Goal: Information Seeking & Learning: Learn about a topic

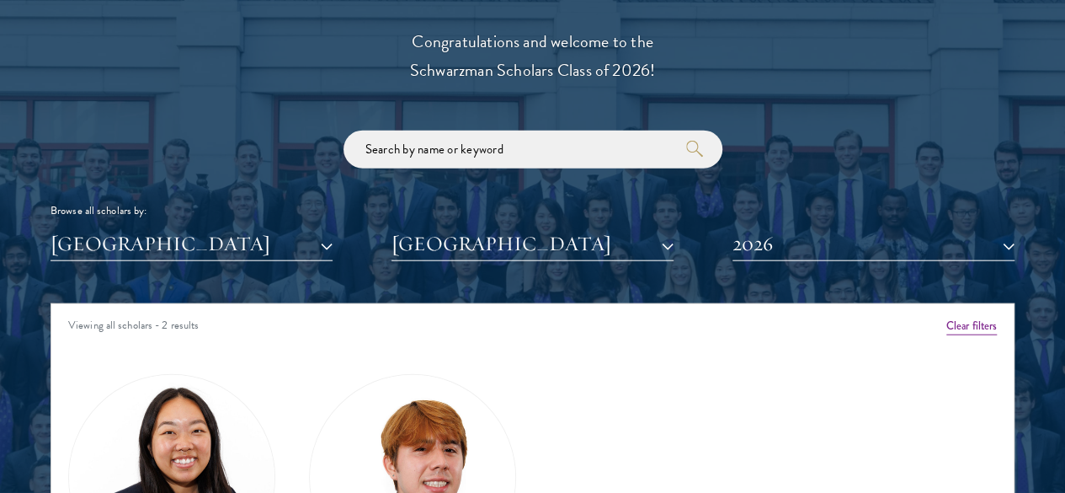
scroll to position [1934, 0]
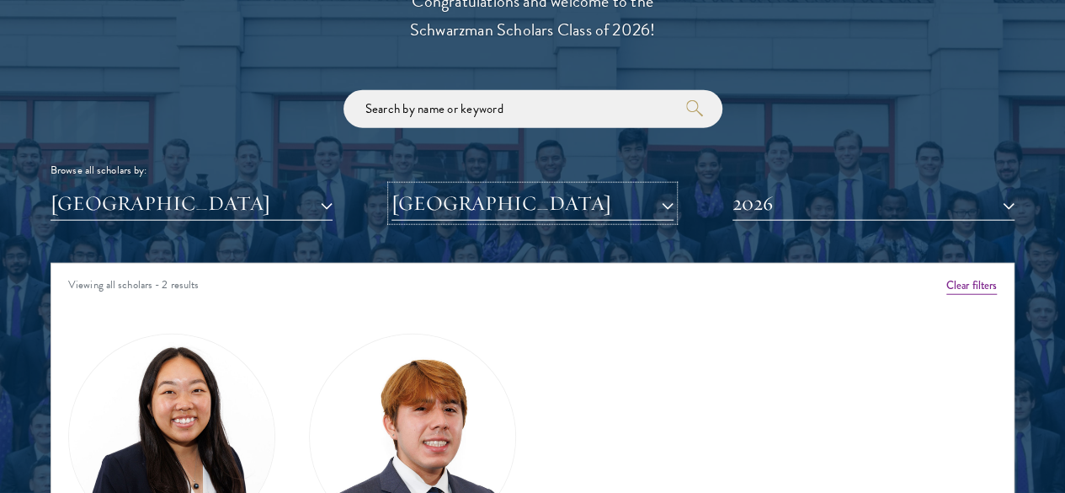
click at [551, 186] on button "[GEOGRAPHIC_DATA]" at bounding box center [533, 203] width 282 height 35
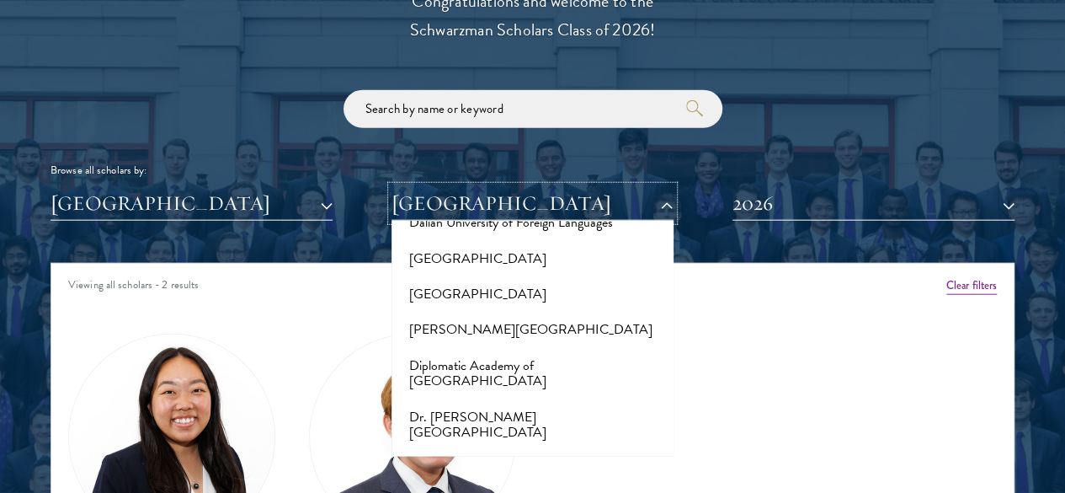
scroll to position [2920, 0]
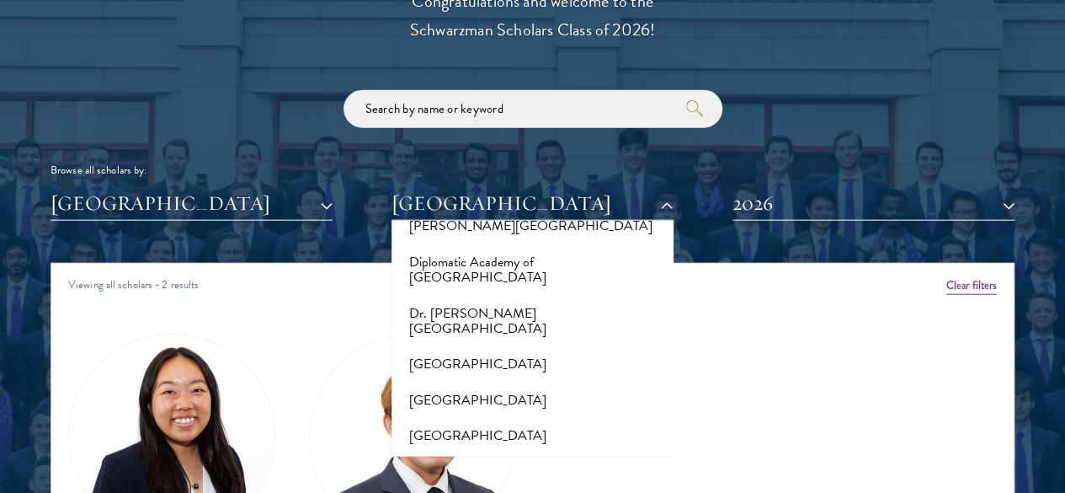
drag, startPoint x: 358, startPoint y: 13, endPoint x: 477, endPoint y: 27, distance: 119.5
click at [477, 27] on div "Scholar Directory Congratulations and welcome to the Schwarzman Scholars Class …" at bounding box center [533, 348] width 964 height 839
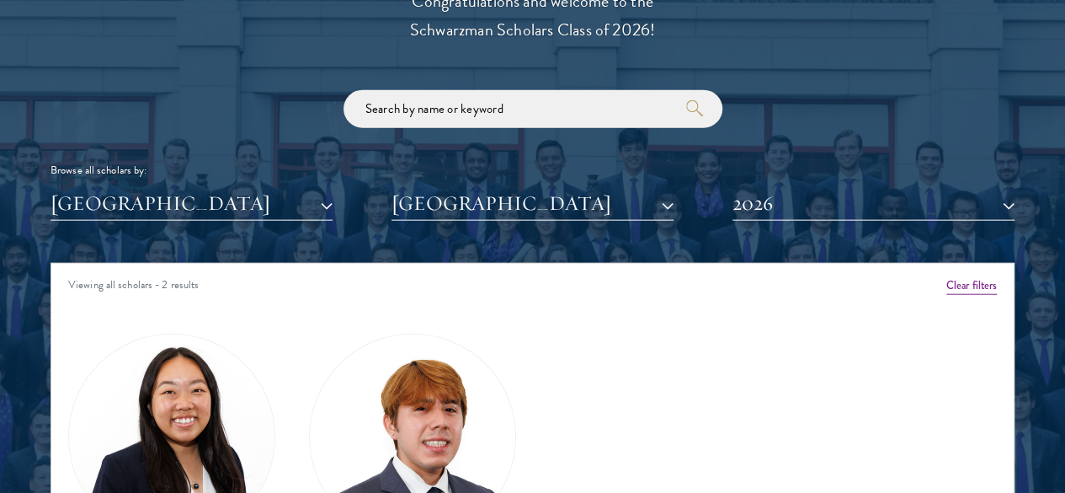
click at [510, 19] on div "Scholar Directory Congratulations and welcome to the Schwarzman Scholars Class …" at bounding box center [533, 348] width 964 height 839
click at [645, 186] on button "[GEOGRAPHIC_DATA]" at bounding box center [533, 203] width 282 height 35
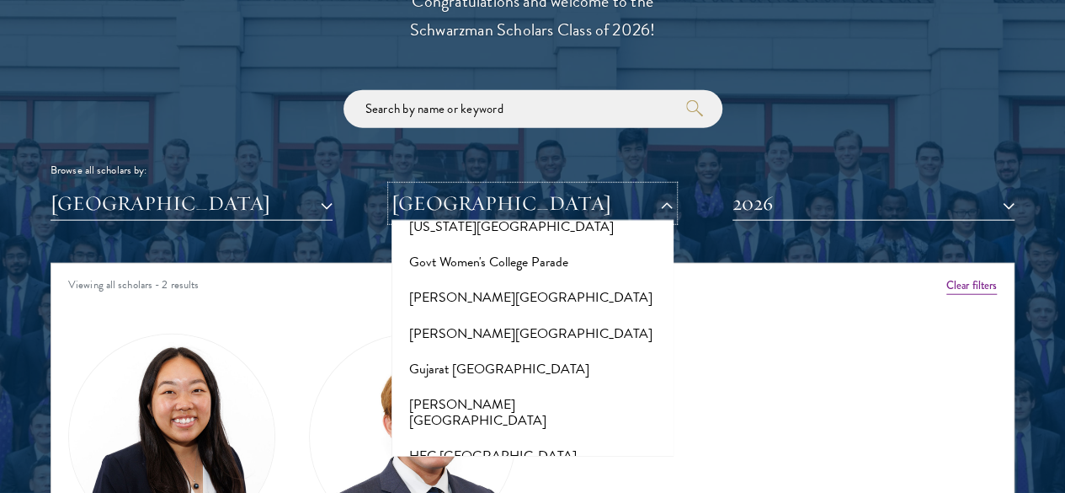
scroll to position [4186, 0]
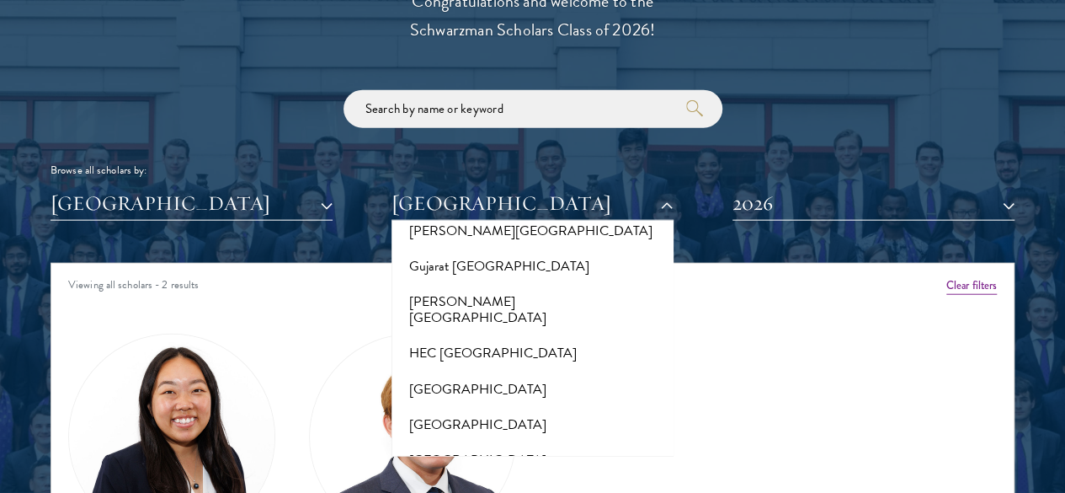
click at [531, 479] on button "[GEOGRAPHIC_DATA]" at bounding box center [533, 496] width 272 height 35
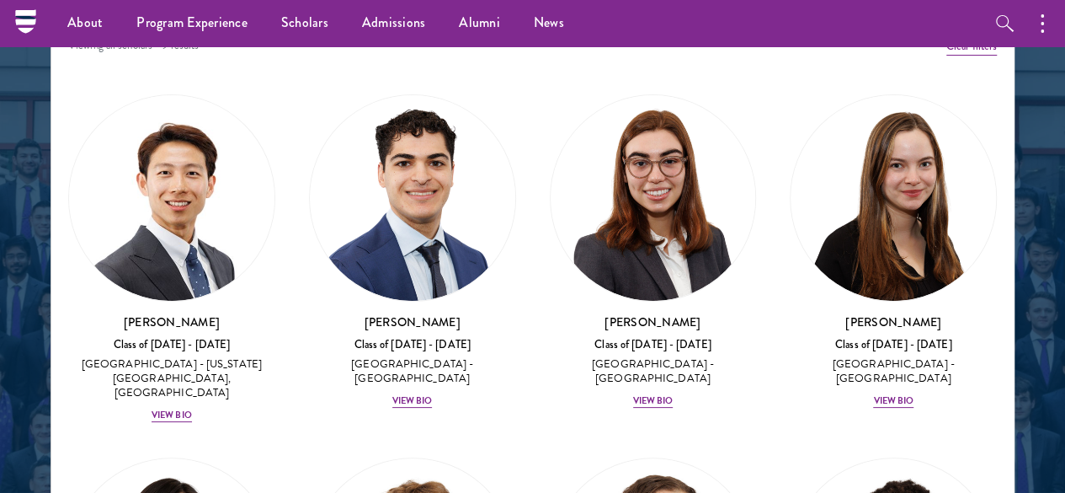
scroll to position [2166, 0]
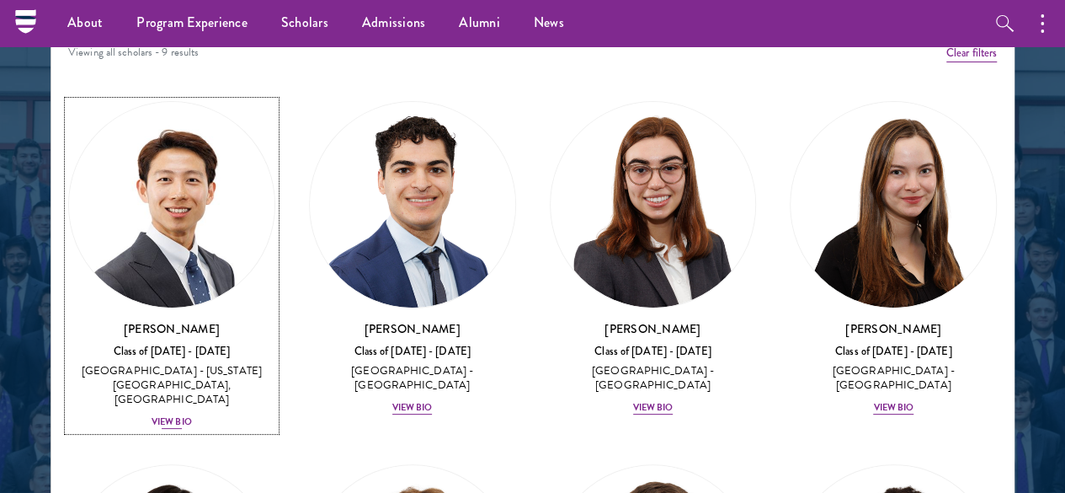
click at [192, 415] on div "View Bio" at bounding box center [172, 421] width 40 height 13
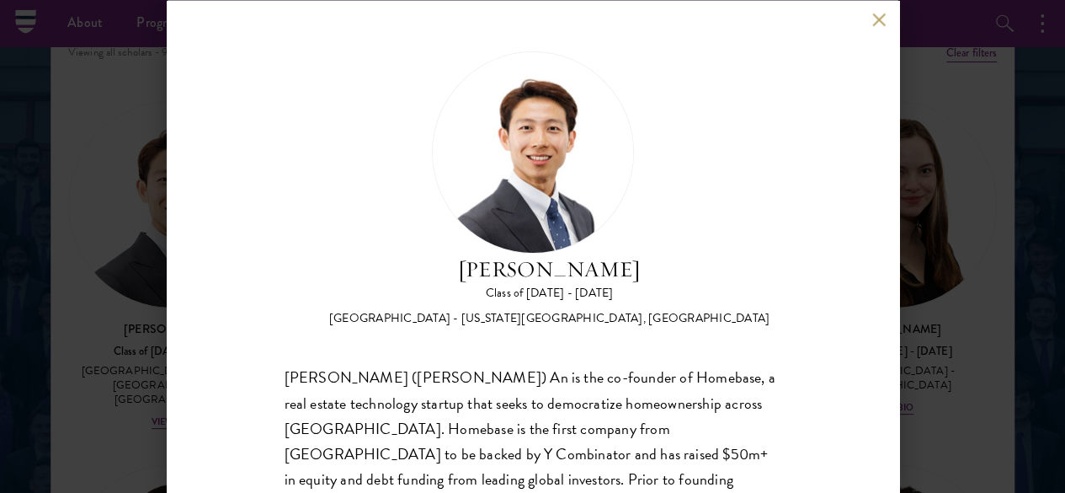
scroll to position [99, 0]
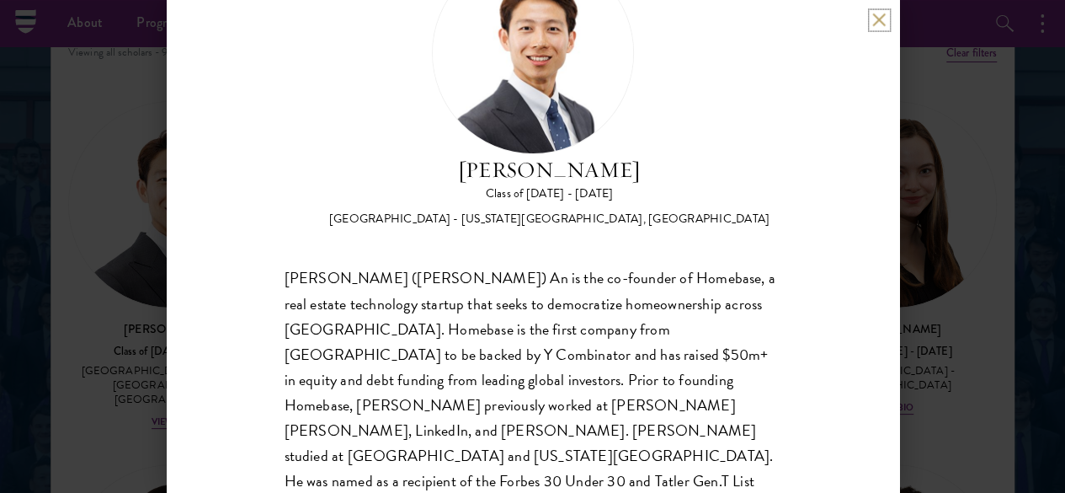
click at [878, 18] on button at bounding box center [879, 20] width 14 height 14
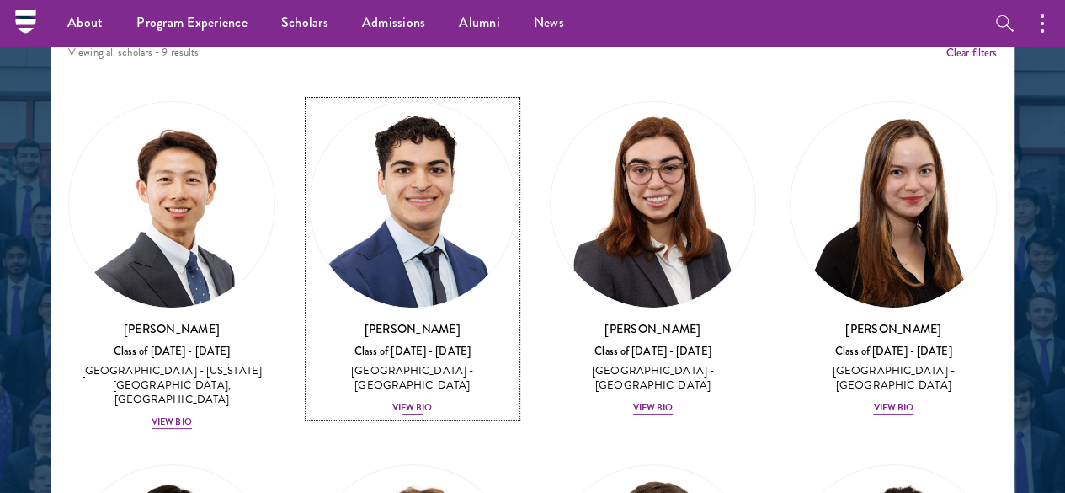
click at [392, 401] on div "View Bio" at bounding box center [412, 407] width 40 height 13
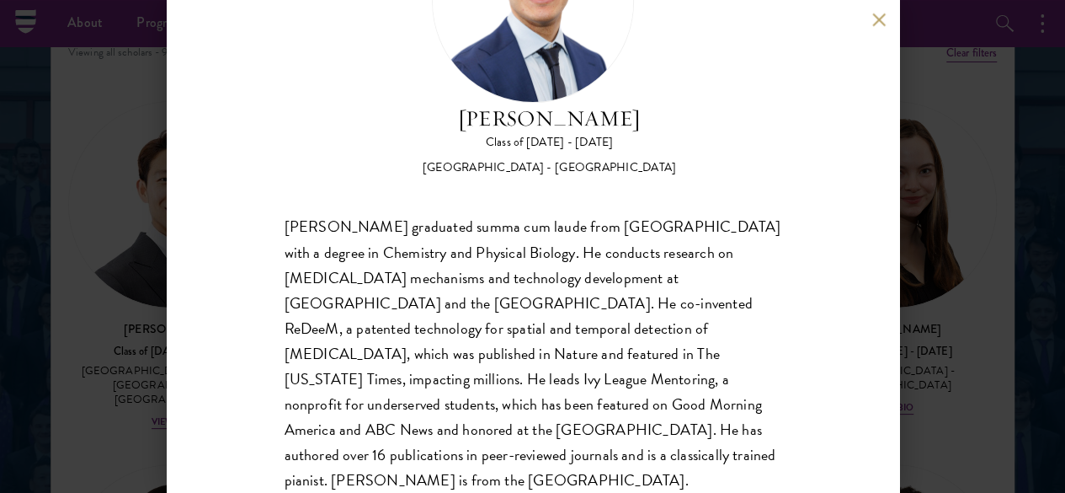
scroll to position [154, 0]
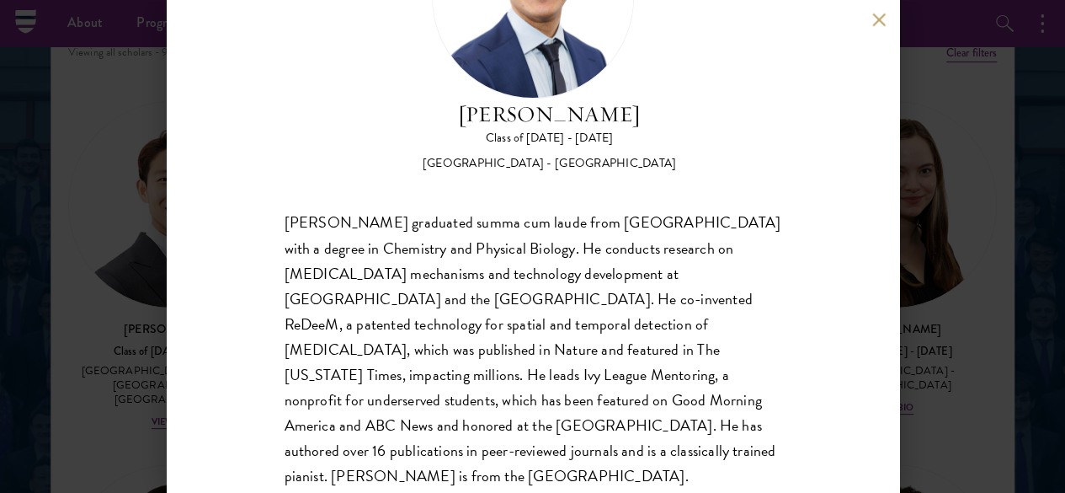
click at [883, 15] on button at bounding box center [879, 20] width 14 height 14
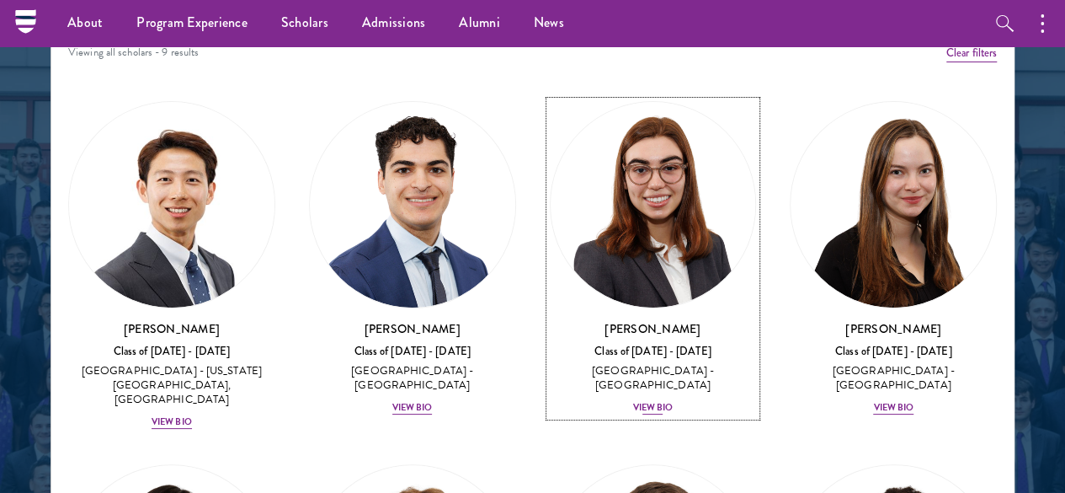
click at [633, 401] on div "View Bio" at bounding box center [653, 407] width 40 height 13
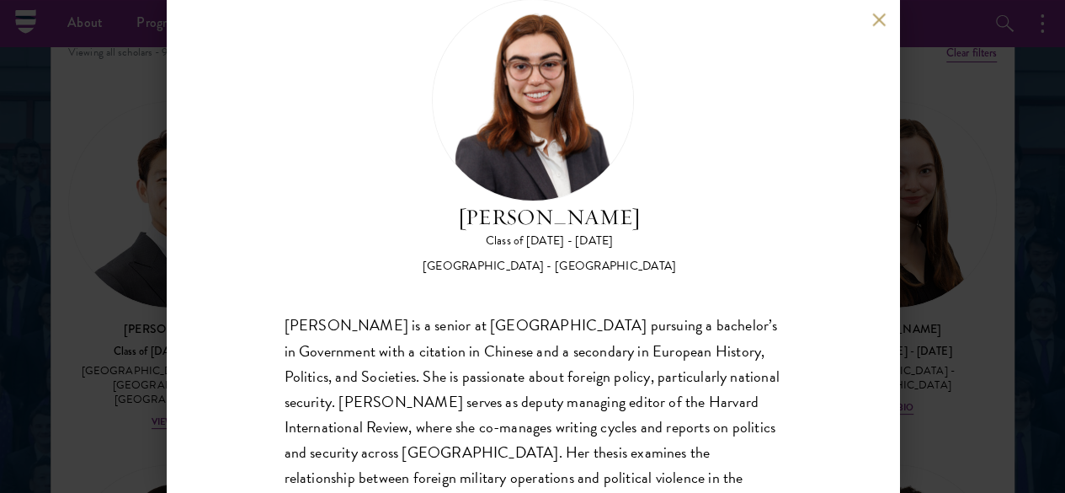
scroll to position [71, 0]
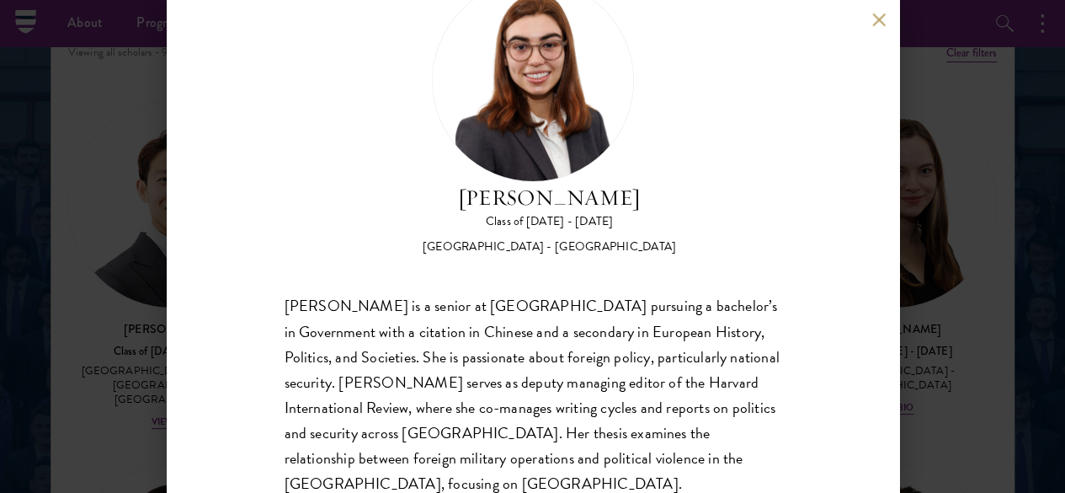
click at [884, 16] on button at bounding box center [879, 20] width 14 height 14
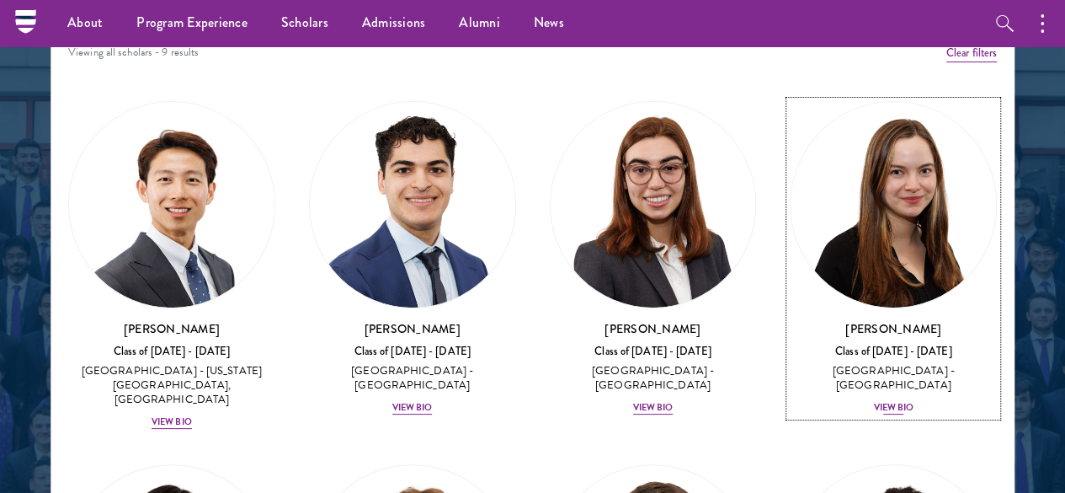
click at [873, 401] on div "View Bio" at bounding box center [893, 407] width 40 height 13
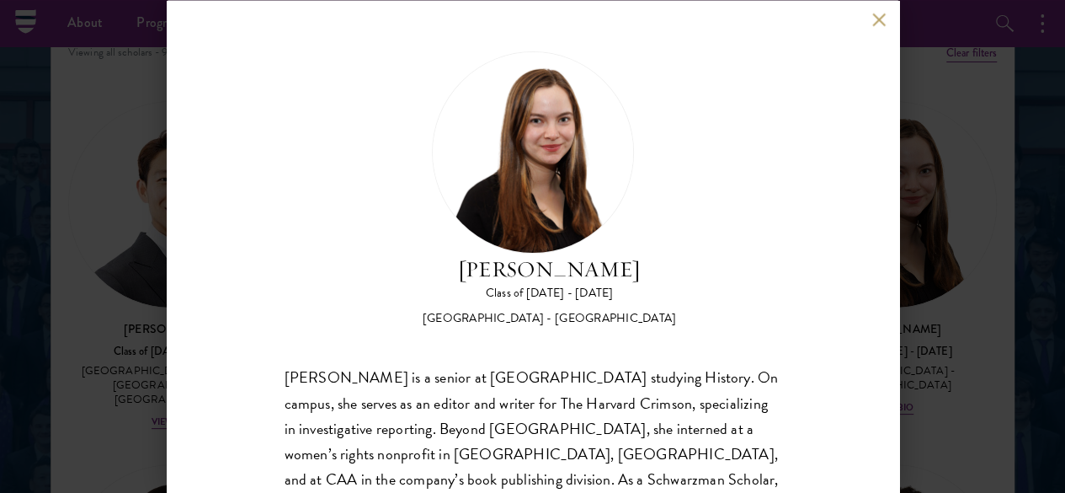
scroll to position [71, 0]
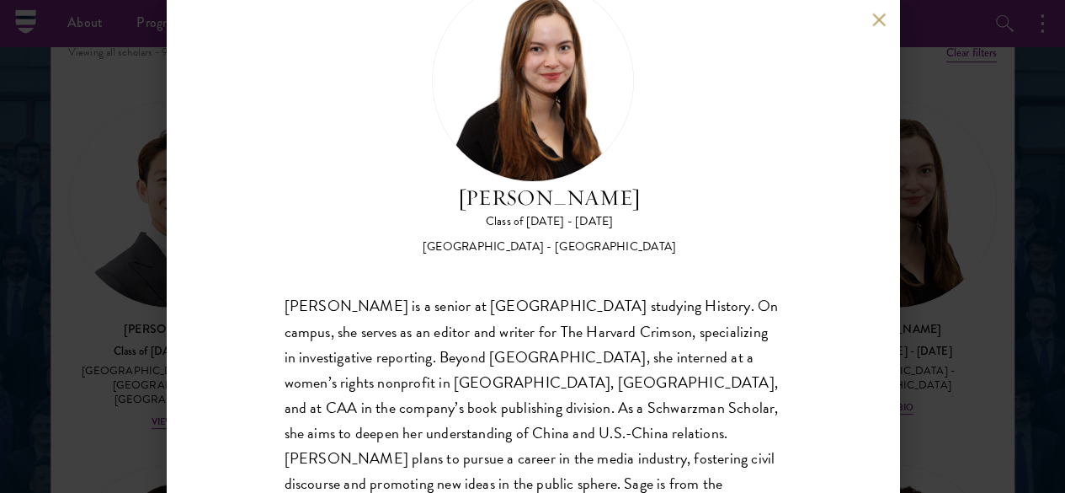
click at [883, 26] on button at bounding box center [879, 20] width 14 height 14
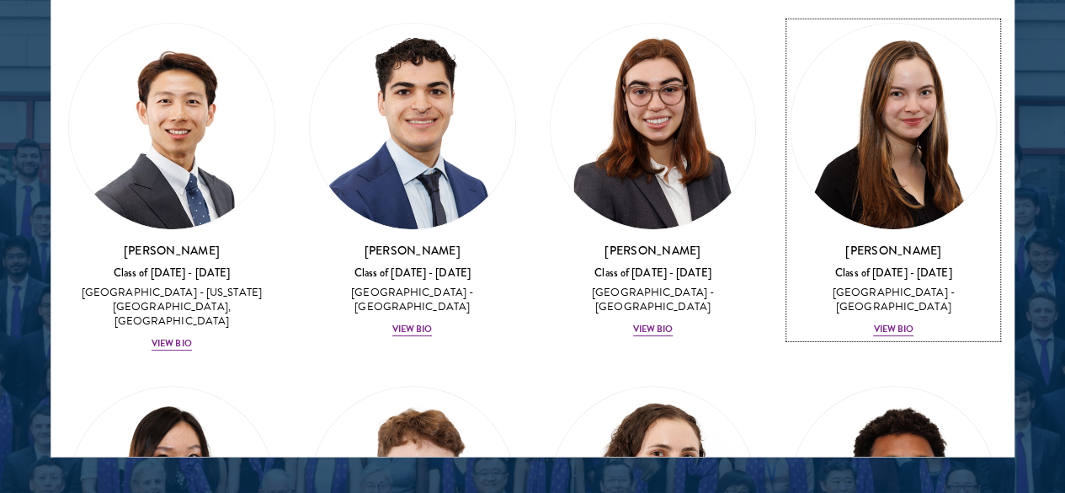
scroll to position [196, 0]
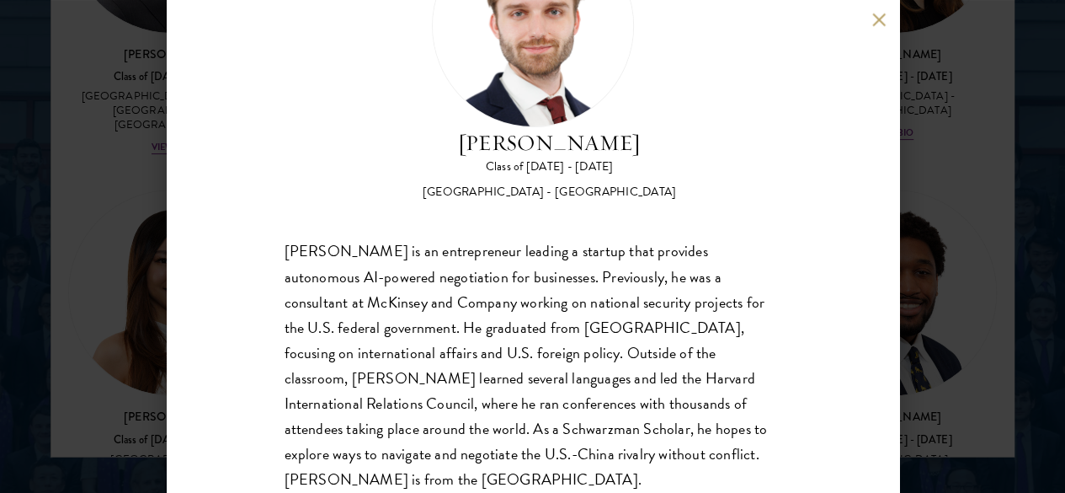
scroll to position [126, 0]
